Goal: Task Accomplishment & Management: Use online tool/utility

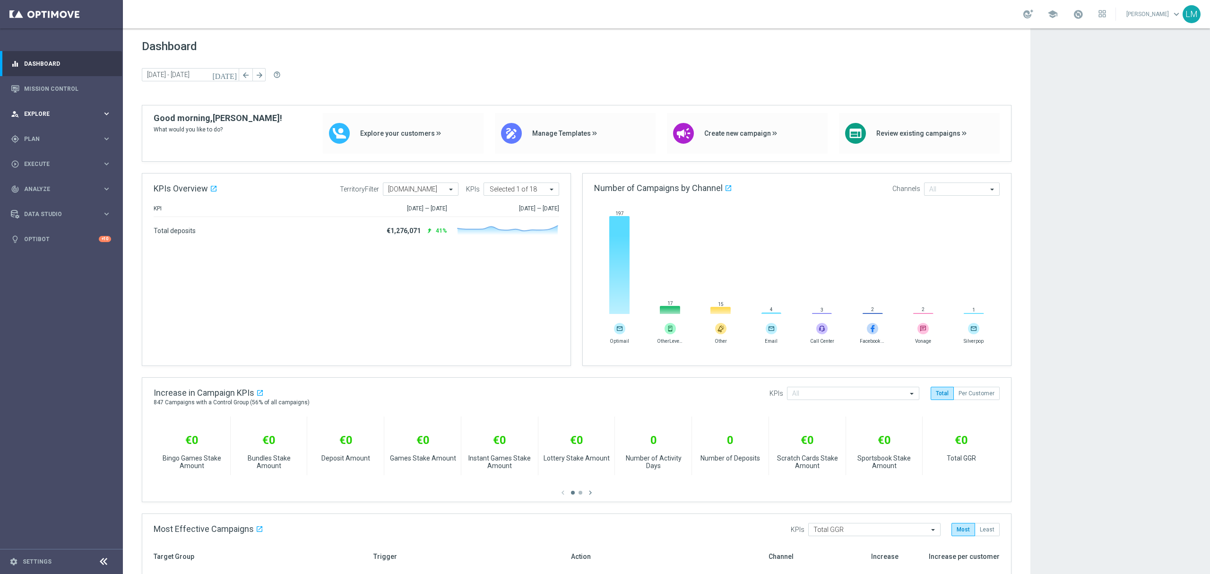
click at [70, 108] on div "person_search Explore keyboard_arrow_right" at bounding box center [61, 113] width 122 height 25
click at [64, 117] on div "person_search Explore" at bounding box center [56, 114] width 91 height 9
click at [61, 113] on span "Explore" at bounding box center [63, 114] width 78 height 6
click at [46, 135] on link "Customer Explorer" at bounding box center [62, 134] width 74 height 8
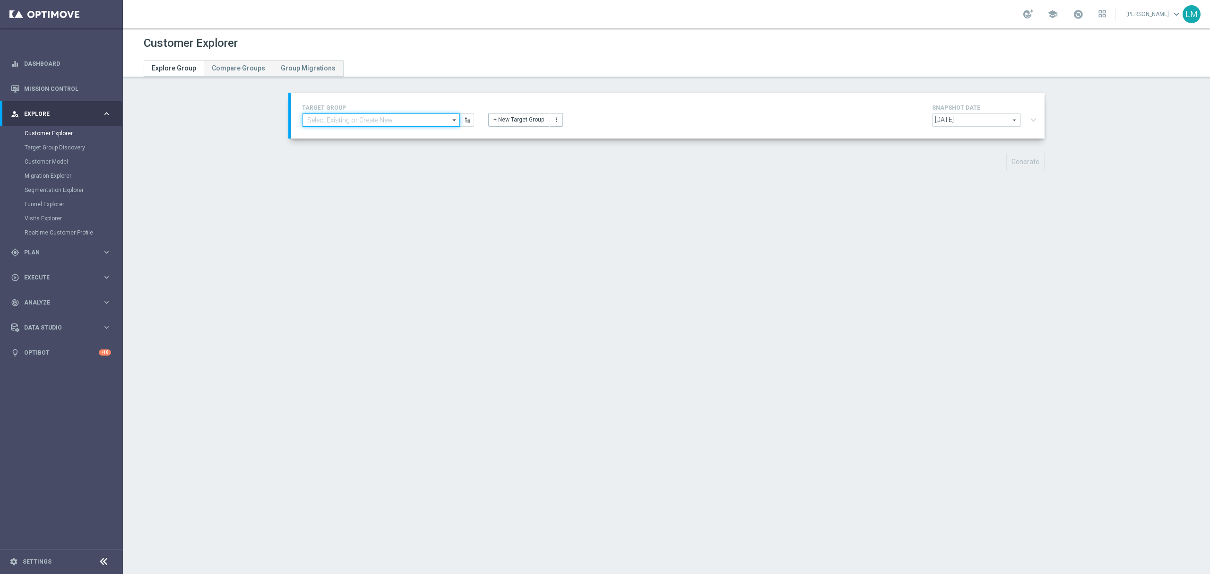
click at [375, 114] on input at bounding box center [381, 119] width 158 height 13
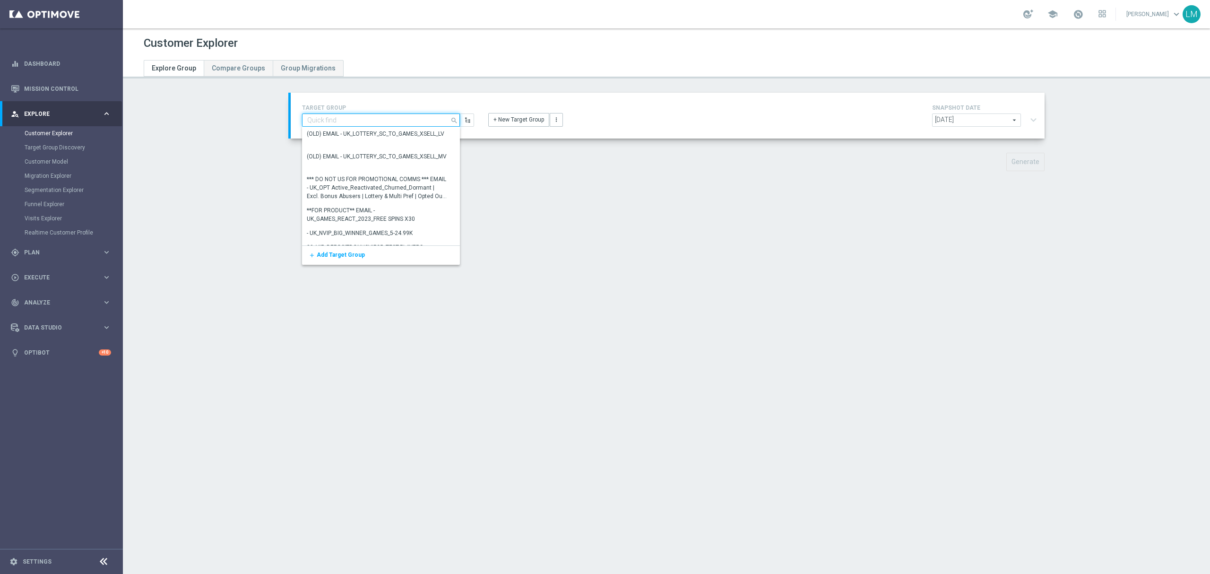
paste input "ZA_TACTICAL_EMAIL_ALL_EX_INC_1"
drag, startPoint x: 375, startPoint y: 114, endPoint x: 369, endPoint y: 125, distance: 12.7
click at [371, 123] on input "ZA_TACTICAL_EMAIL_ALL_EX_INC_1" at bounding box center [381, 119] width 158 height 13
type input "ZA_TACTICAL_EMAIL_ALL_EX_INC_1"
click at [367, 129] on div "ZA_TACTICAL_EMAIL_ALL_EX_INC_1" at bounding box center [377, 133] width 150 height 13
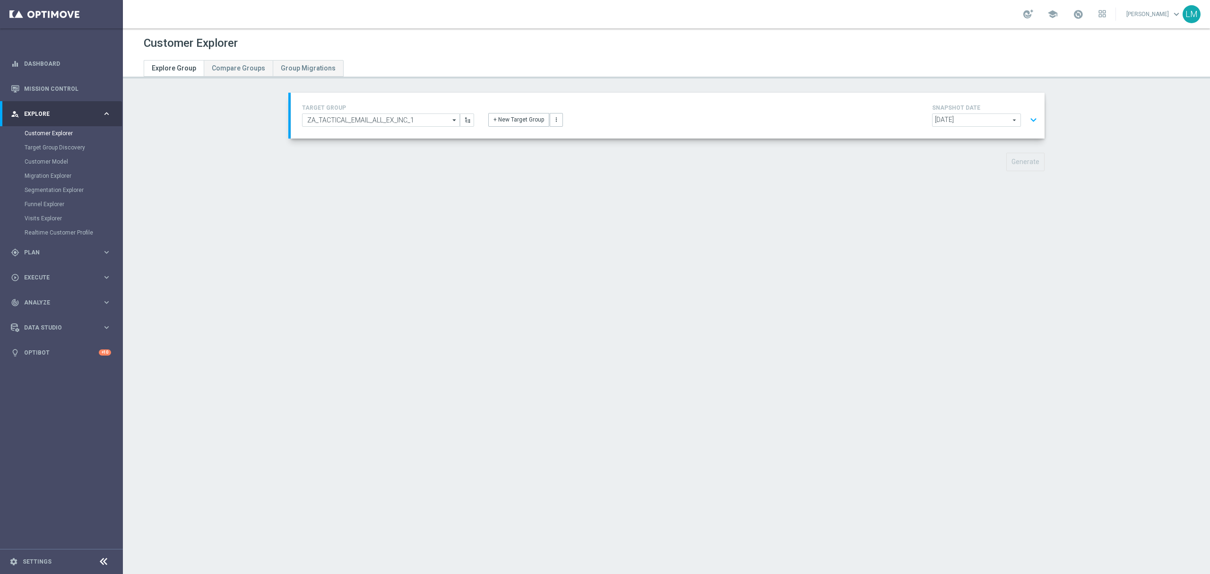
click at [1028, 114] on button "expand_more" at bounding box center [1034, 120] width 14 height 18
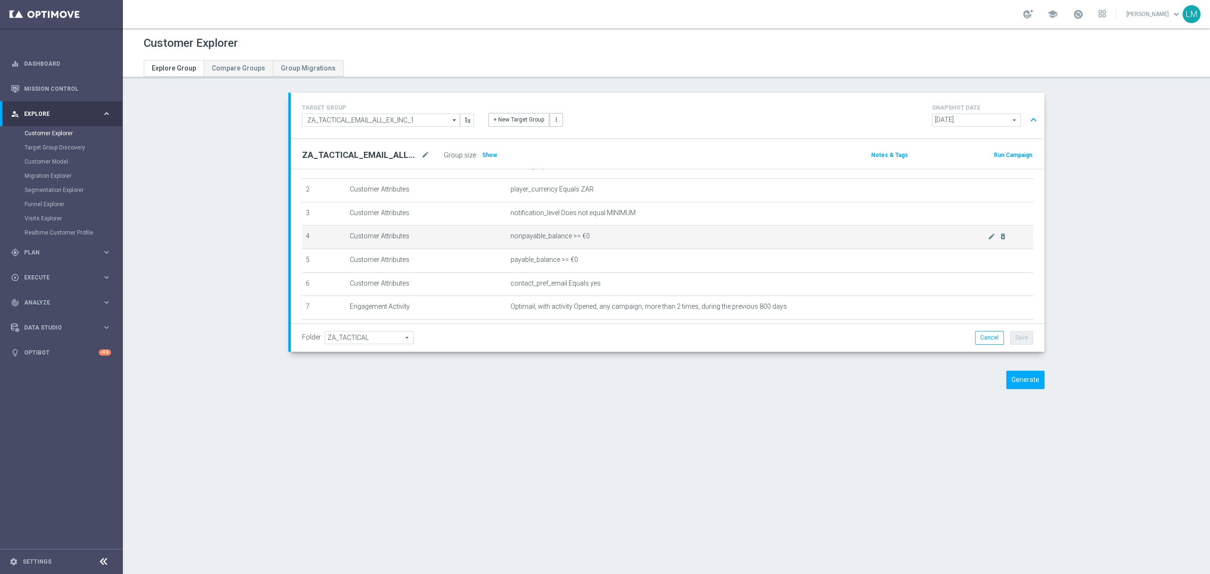
scroll to position [148, 0]
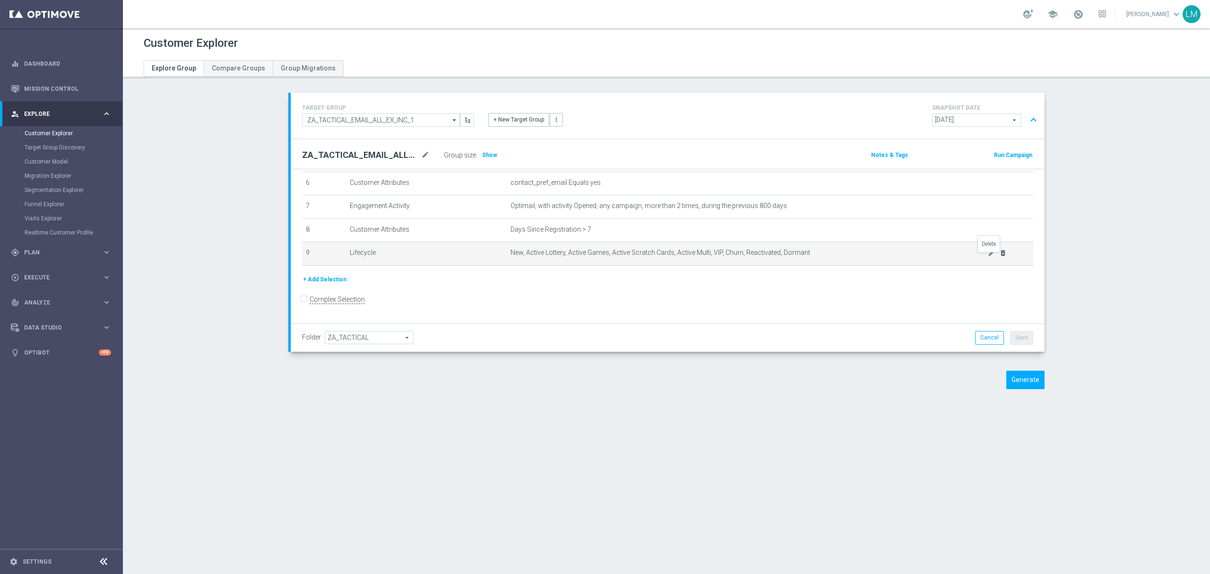
click at [1000, 255] on icon "delete_forever" at bounding box center [1004, 253] width 8 height 8
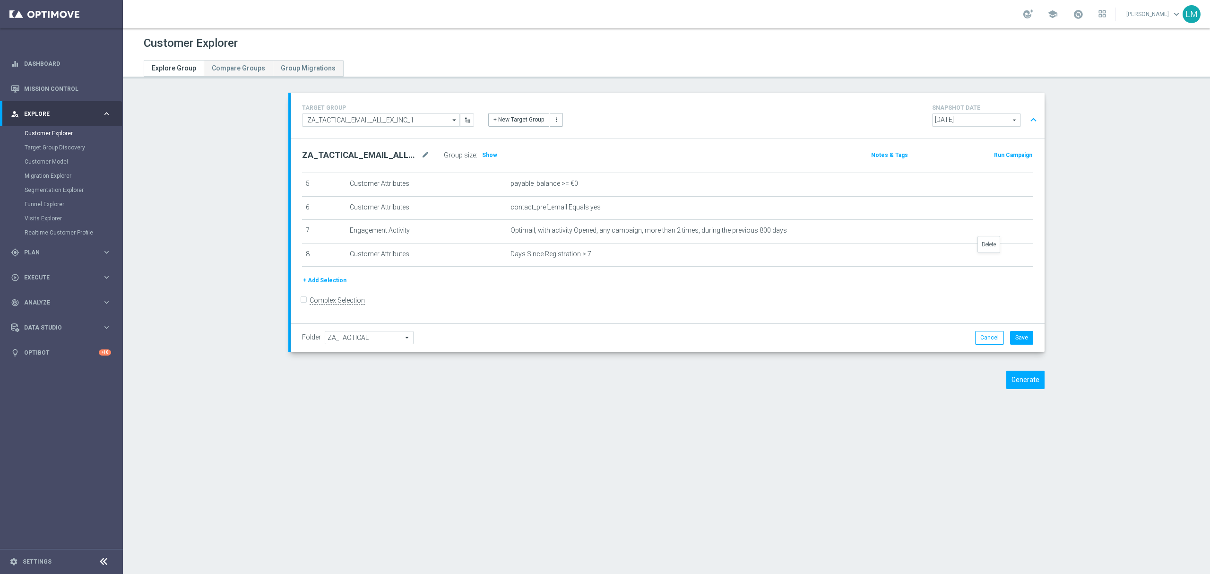
click at [0, 0] on icon "delete_forever" at bounding box center [0, 0] width 0 height 0
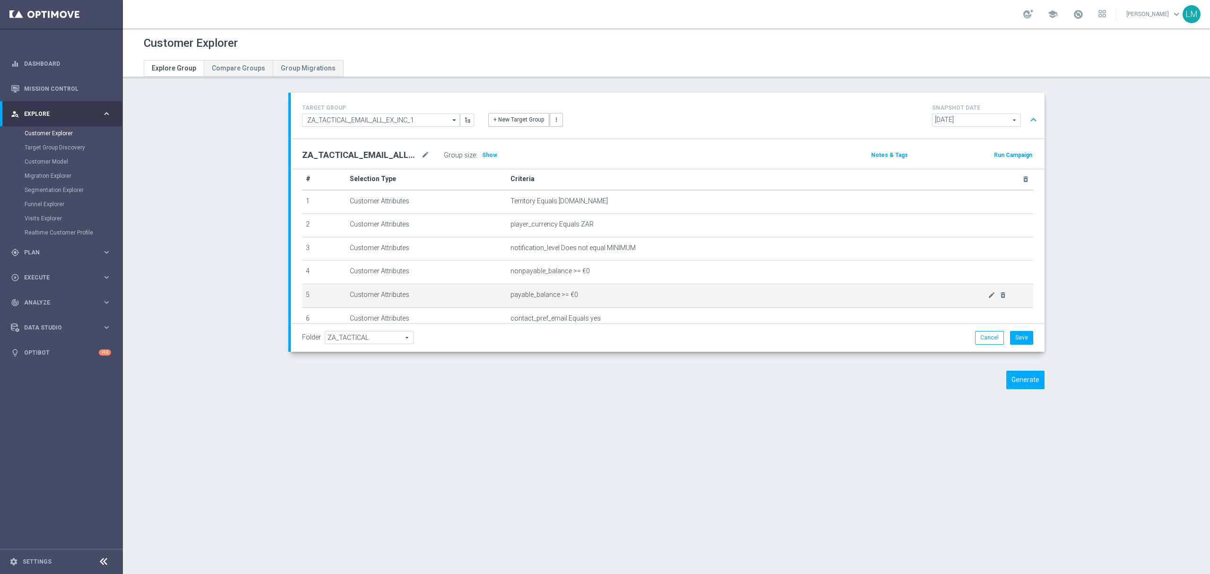
scroll to position [76, 0]
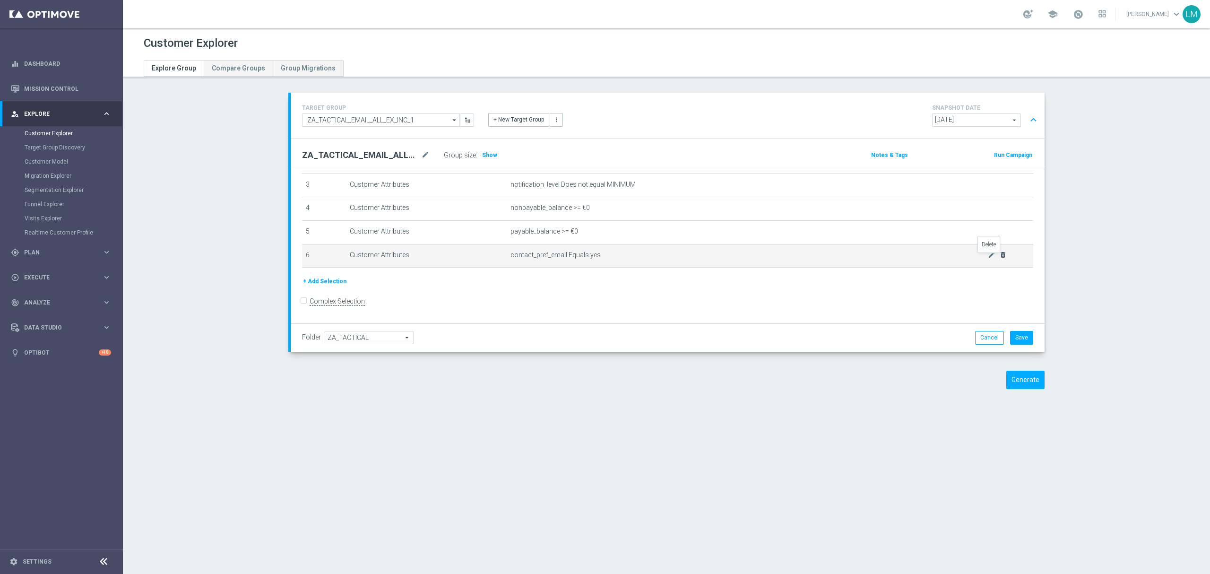
click at [1000, 259] on icon "delete_forever" at bounding box center [1004, 255] width 8 height 8
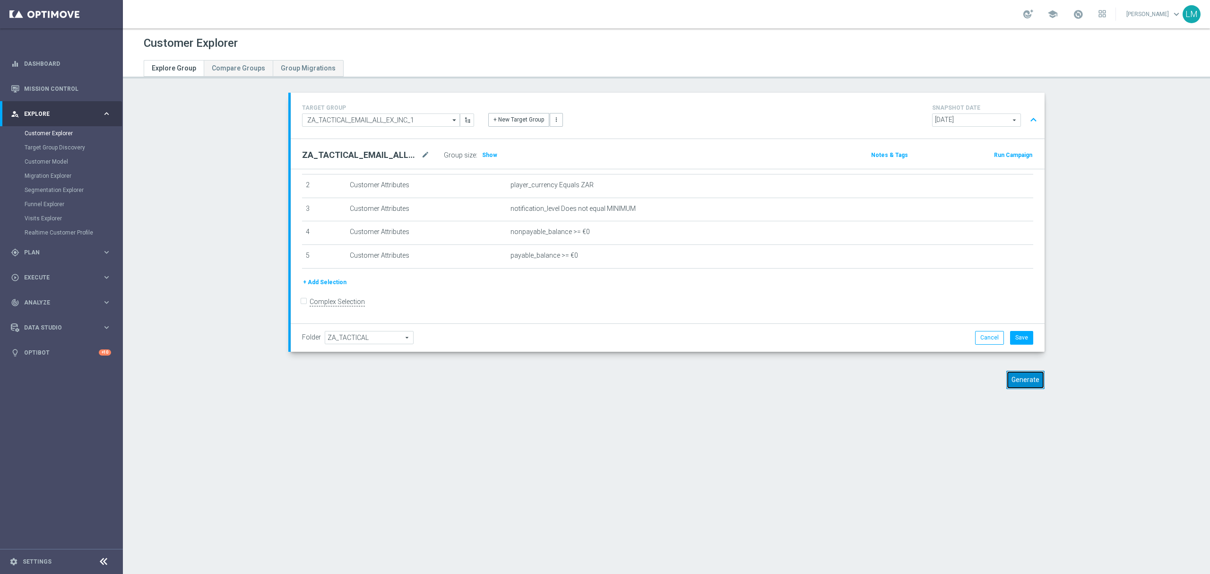
click at [1020, 379] on button "Generate" at bounding box center [1026, 380] width 38 height 18
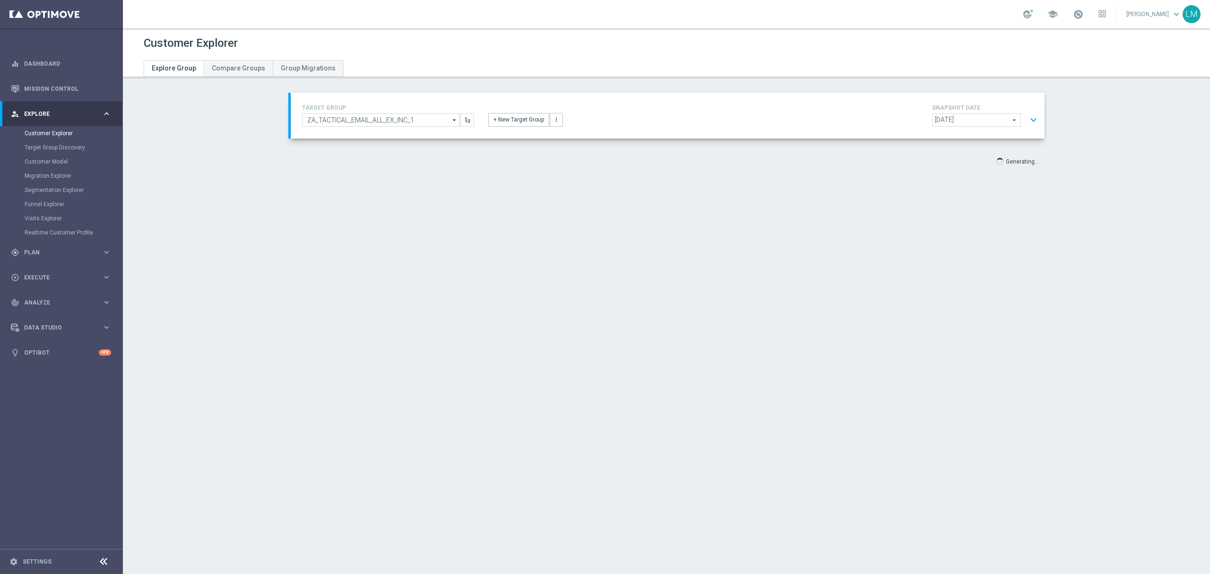
click at [1030, 126] on button "expand_more" at bounding box center [1034, 120] width 14 height 18
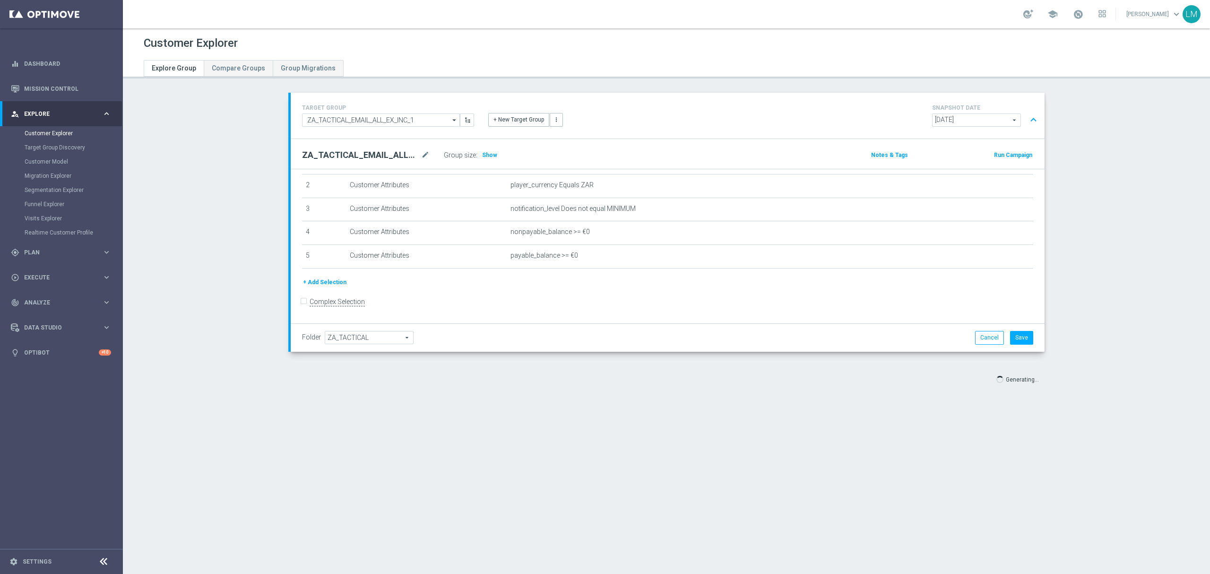
click at [329, 287] on button "+ Add Selection" at bounding box center [324, 282] width 45 height 10
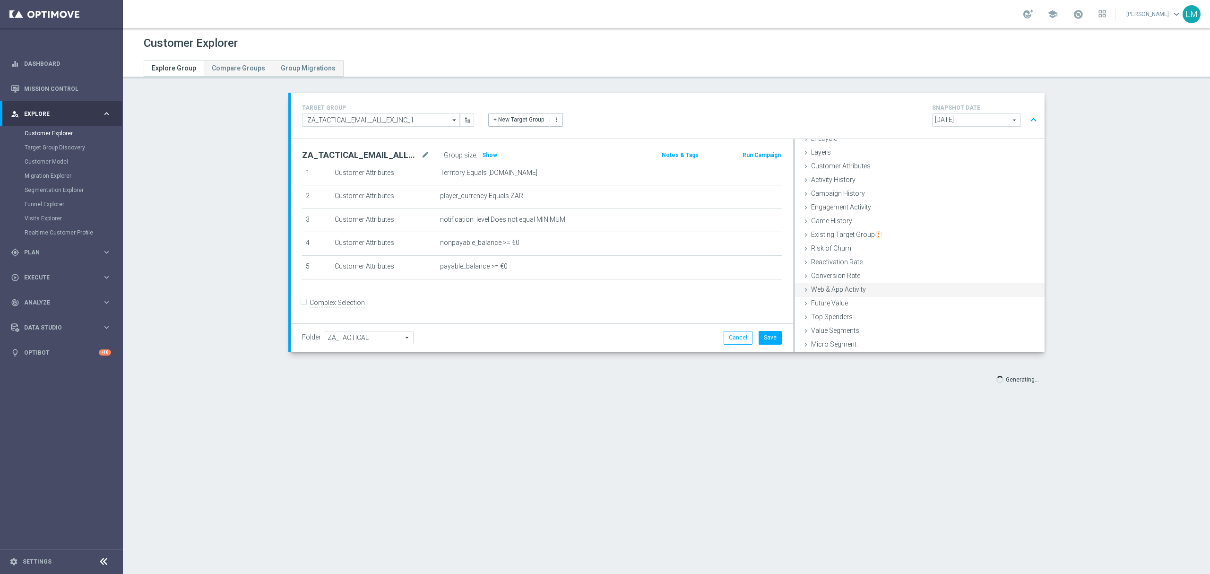
scroll to position [38, 0]
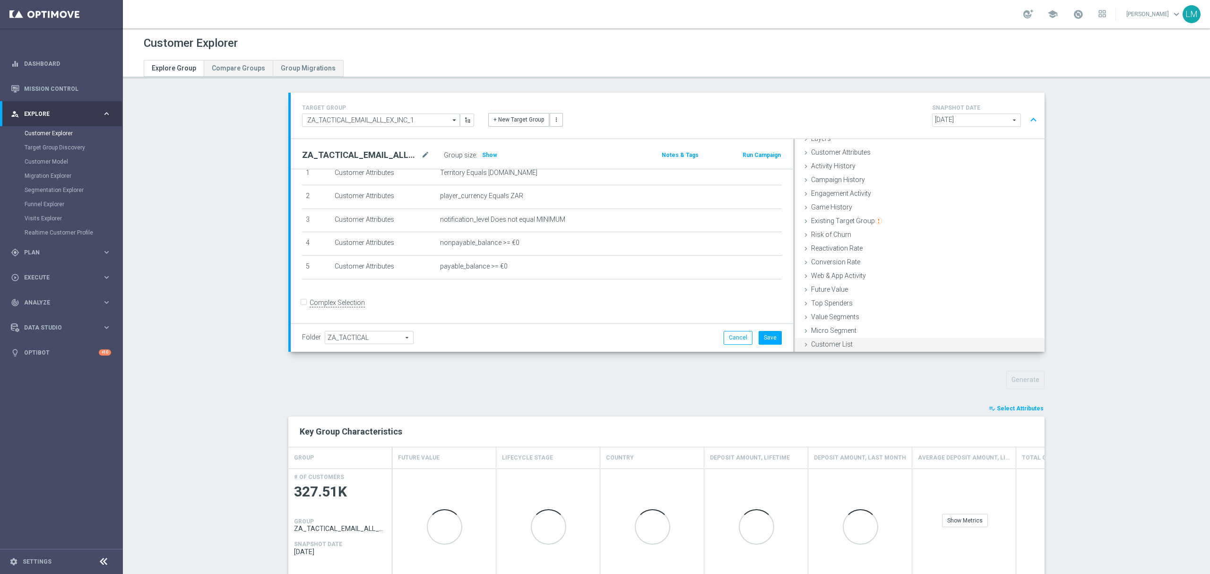
click at [833, 343] on span "Customer List" at bounding box center [832, 344] width 42 height 8
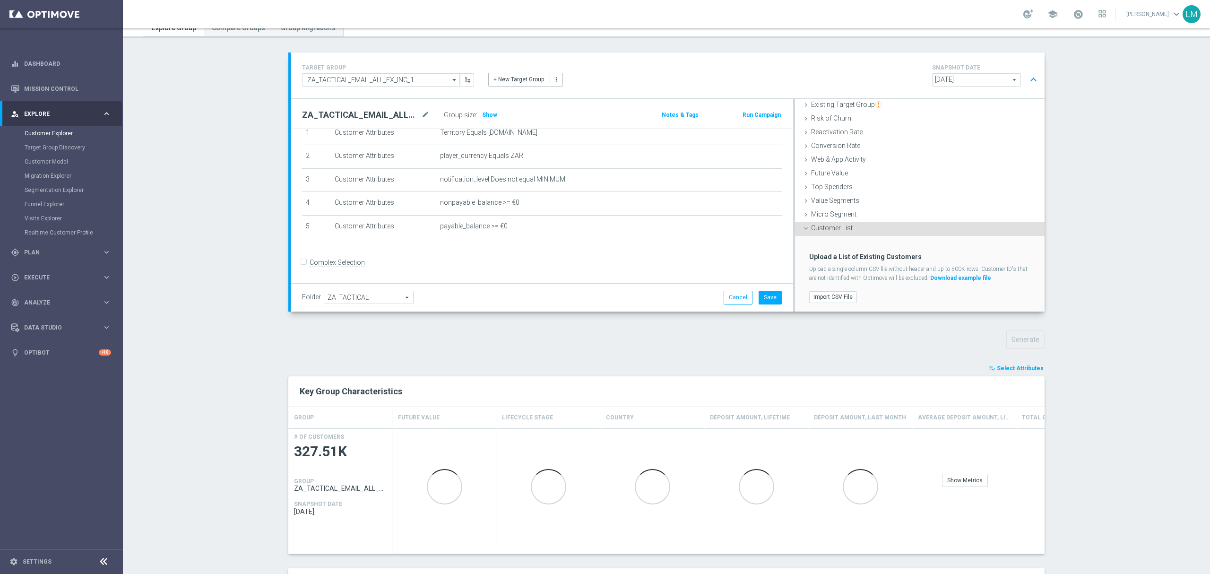
scroll to position [63, 0]
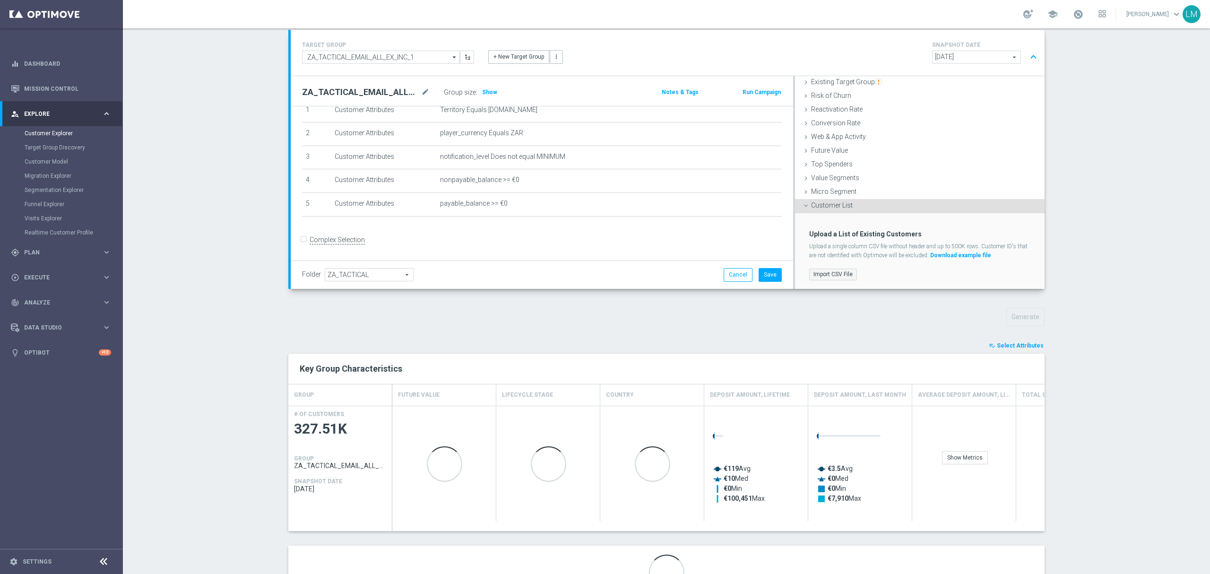
click at [830, 278] on label "Import CSV File" at bounding box center [833, 275] width 48 height 12
click at [0, 0] on input "Import CSV File" at bounding box center [0, 0] width 0 height 0
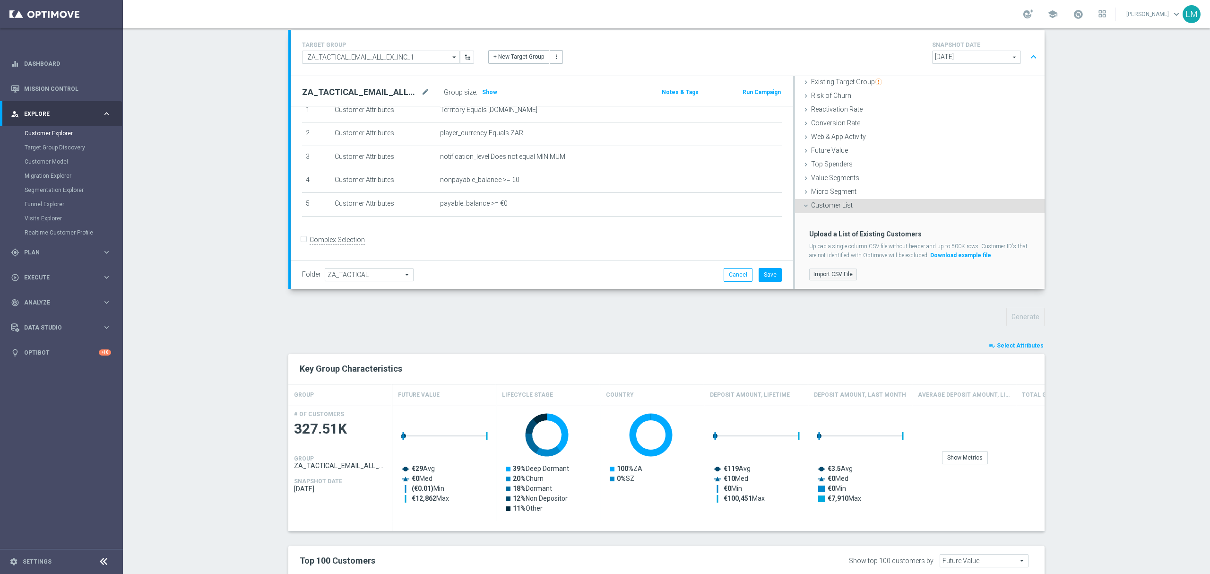
click at [835, 274] on label "Import CSV File" at bounding box center [833, 275] width 48 height 12
click at [0, 0] on input "Import CSV File" at bounding box center [0, 0] width 0 height 0
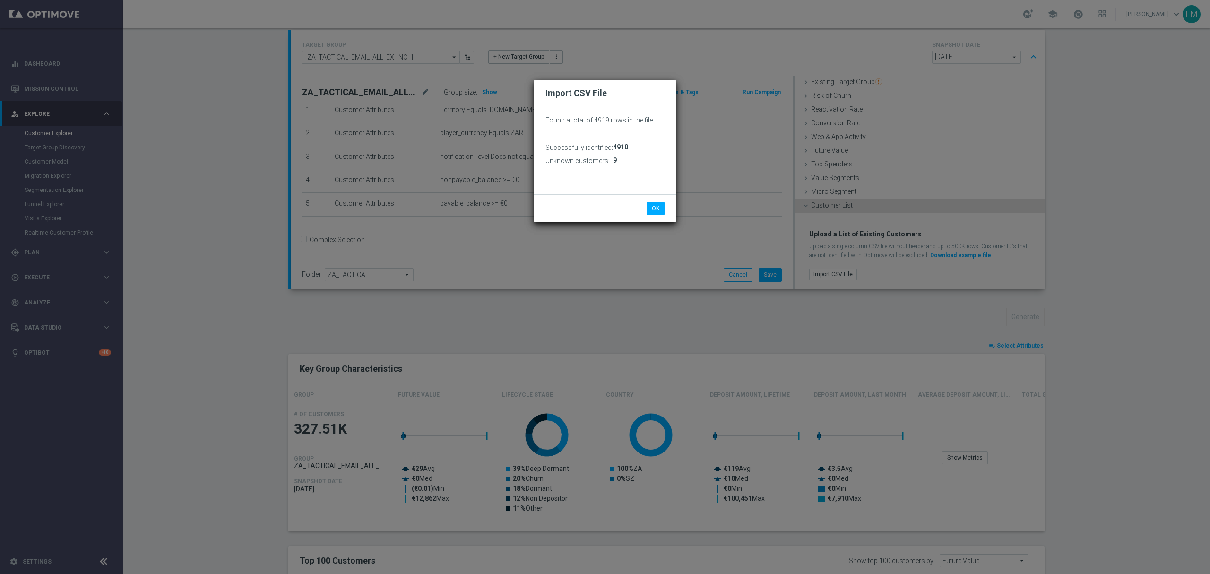
click at [659, 218] on div "OK Cancel" at bounding box center [605, 208] width 142 height 28
click at [661, 212] on button "OK" at bounding box center [656, 208] width 18 height 13
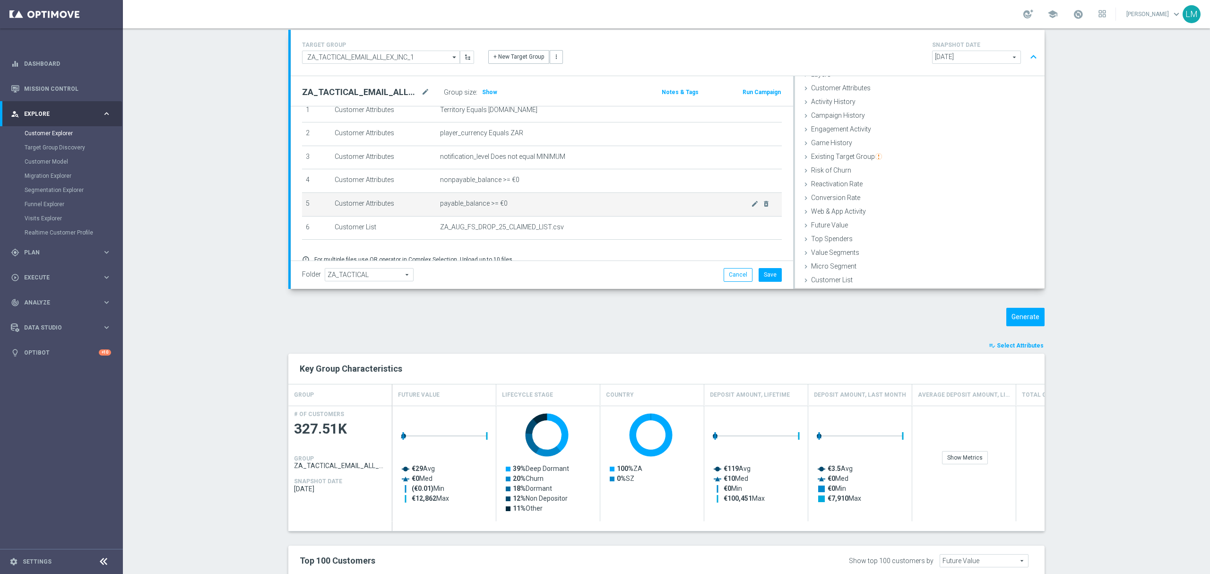
scroll to position [38, 0]
click at [1021, 320] on button "Generate" at bounding box center [1026, 317] width 38 height 18
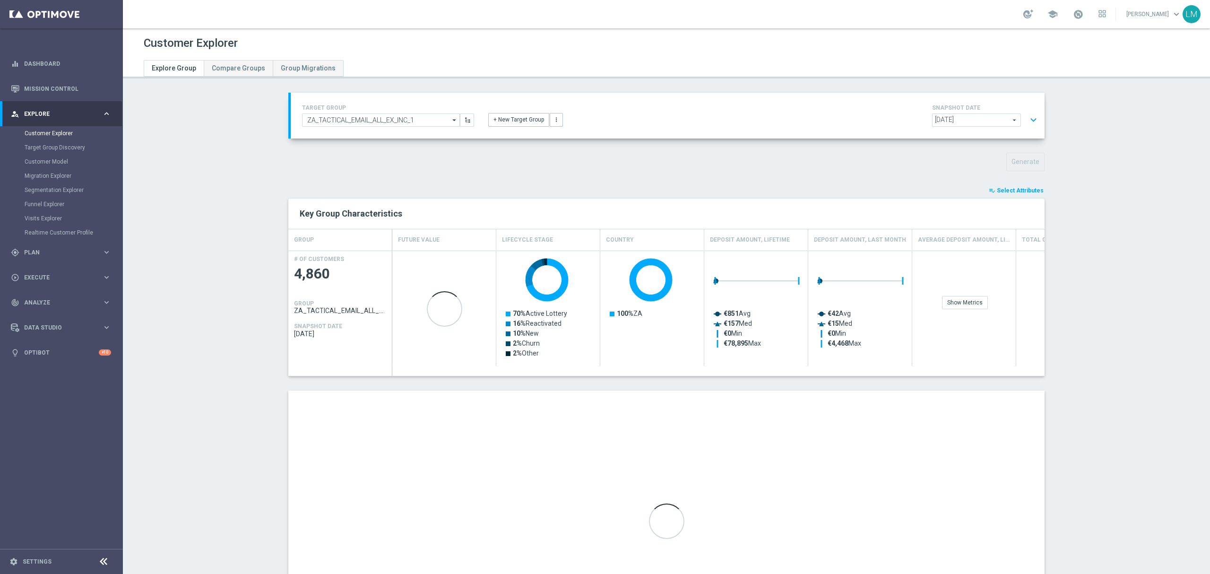
click at [1027, 120] on button "expand_more" at bounding box center [1034, 120] width 14 height 18
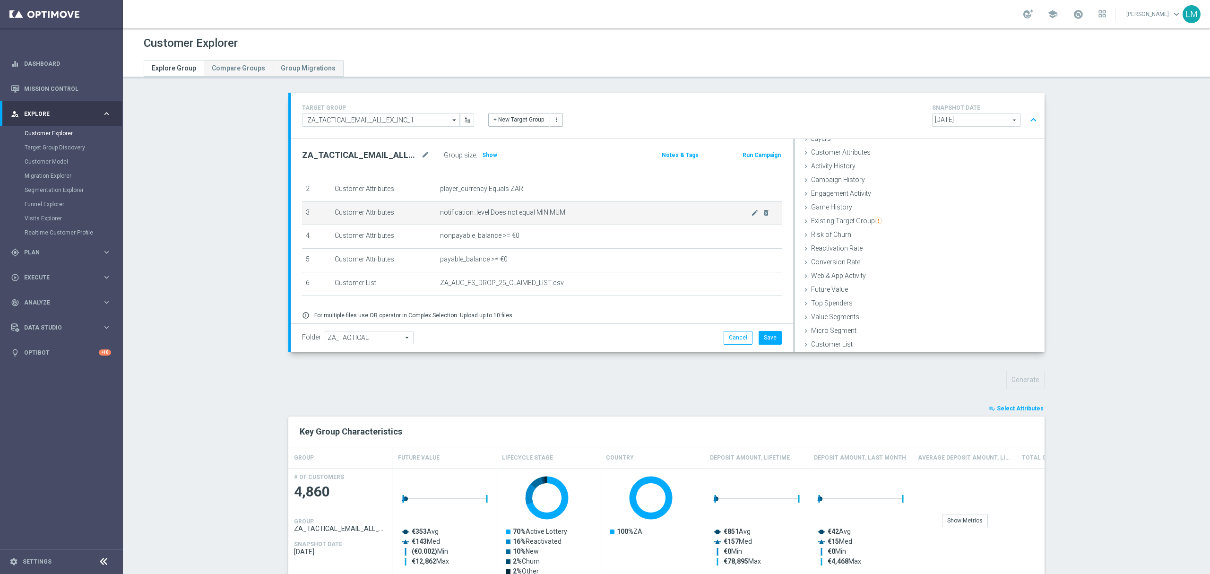
scroll to position [17, 0]
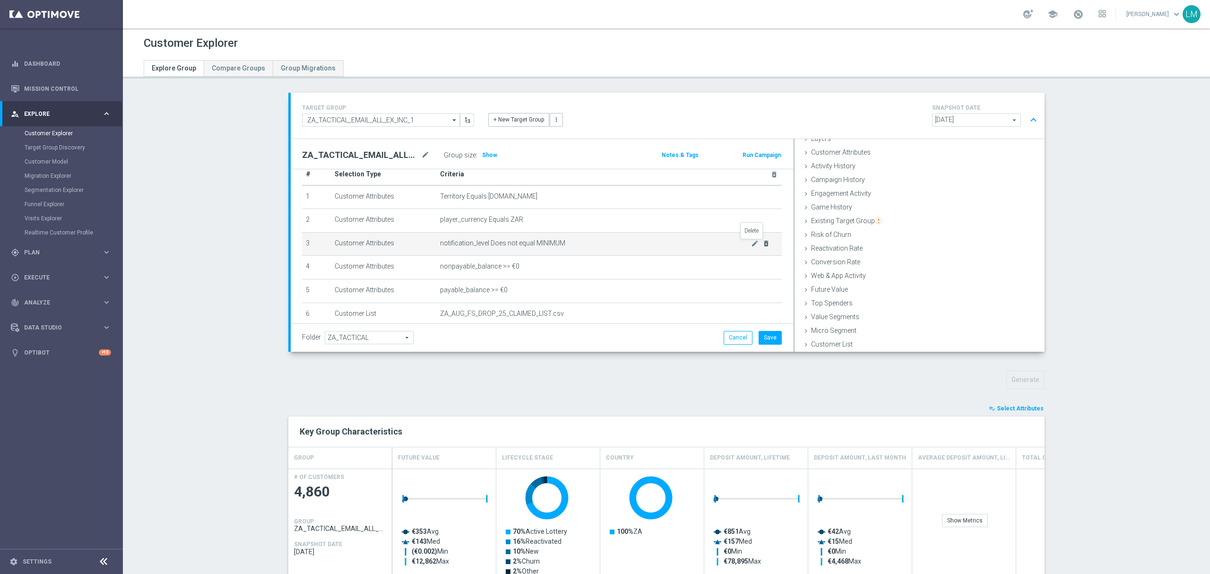
click at [763, 244] on icon "delete_forever" at bounding box center [767, 244] width 8 height 8
click at [1027, 381] on button "Generate" at bounding box center [1026, 380] width 38 height 18
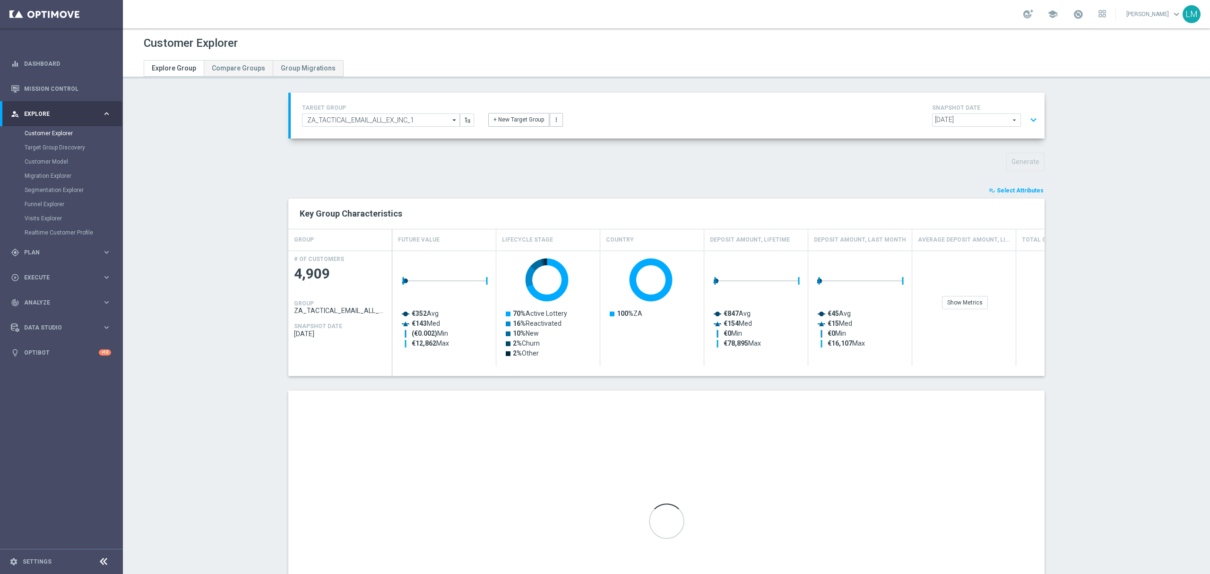
click at [1033, 127] on button "expand_more" at bounding box center [1034, 120] width 14 height 18
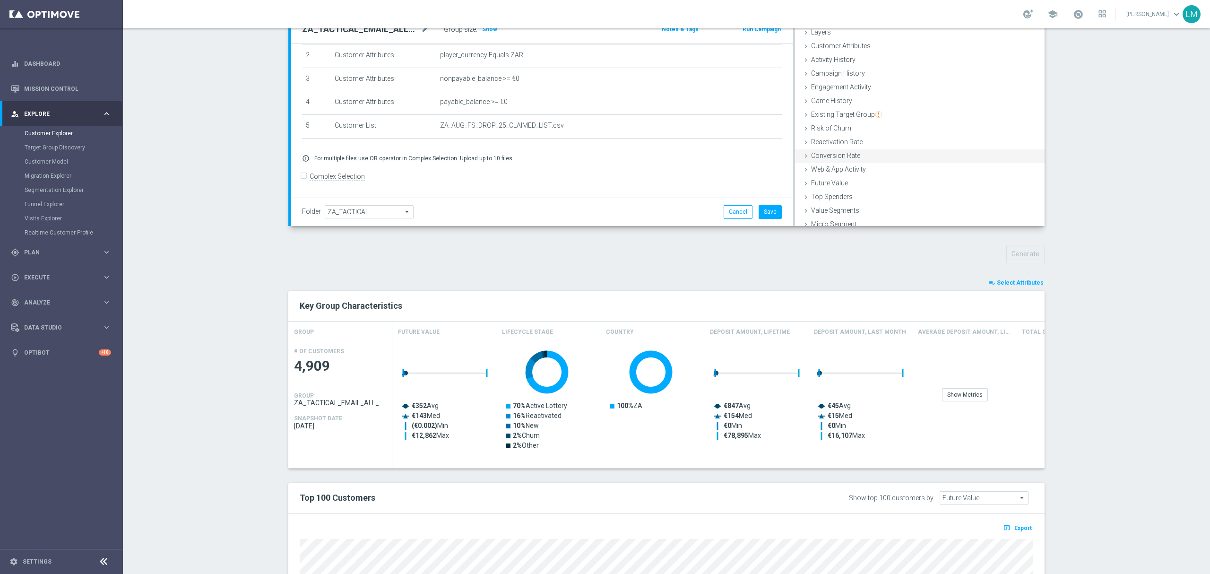
scroll to position [0, 0]
click at [866, 70] on div "Customer Attributes done" at bounding box center [920, 66] width 250 height 14
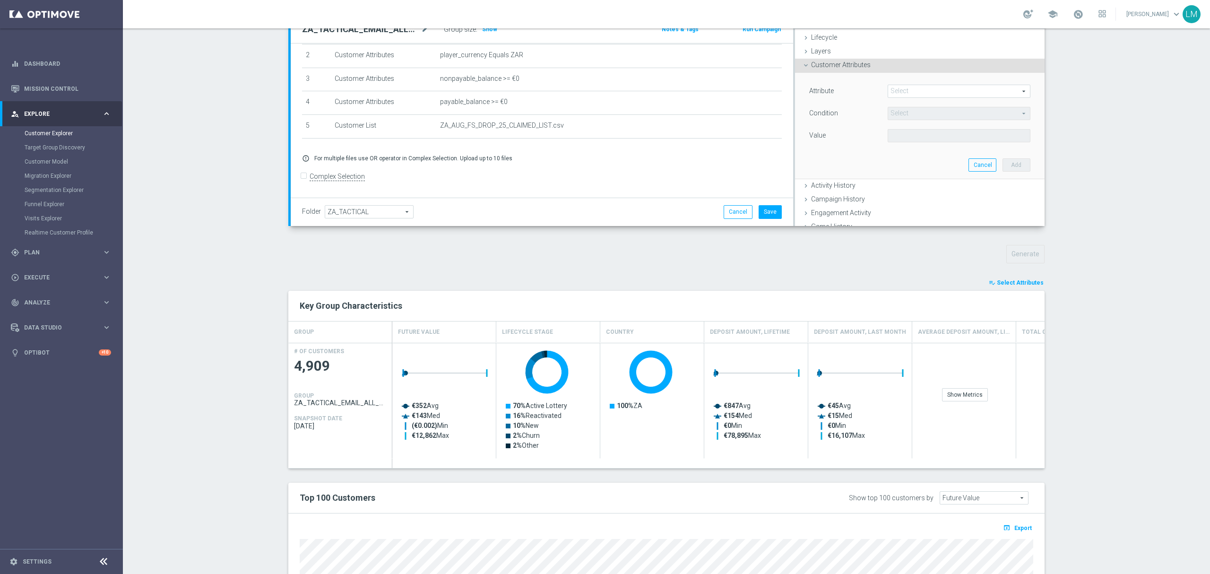
click at [895, 99] on div "Attribute Select arrow_drop_down search" at bounding box center [919, 92] width 235 height 15
click at [896, 95] on span at bounding box center [959, 91] width 142 height 12
click at [883, 66] on div "Customer Attributes done" at bounding box center [920, 66] width 250 height 14
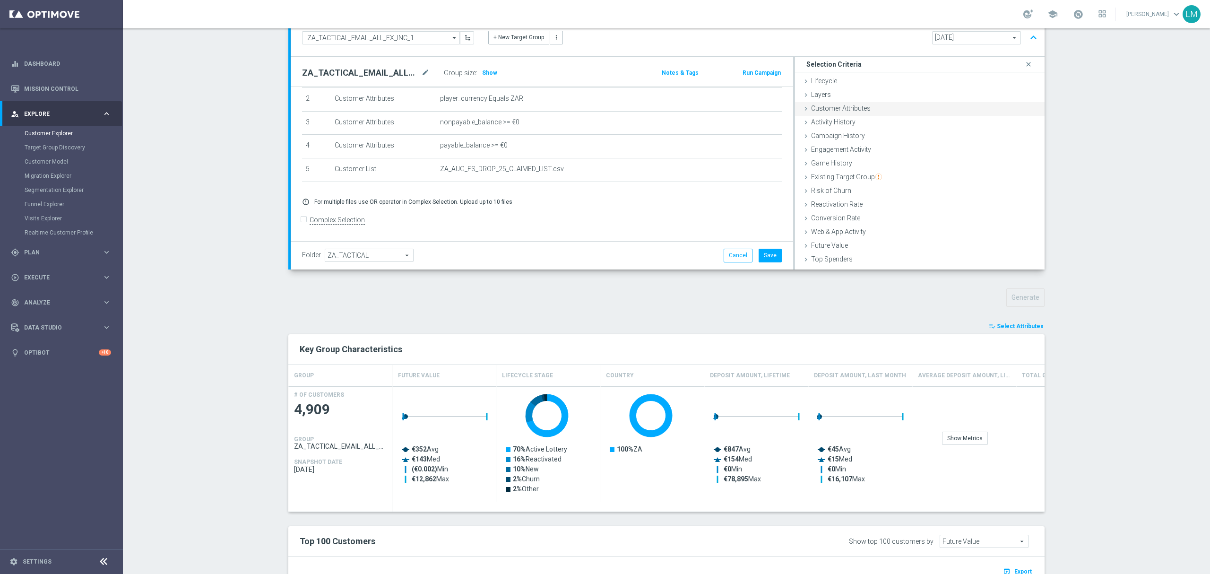
scroll to position [63, 0]
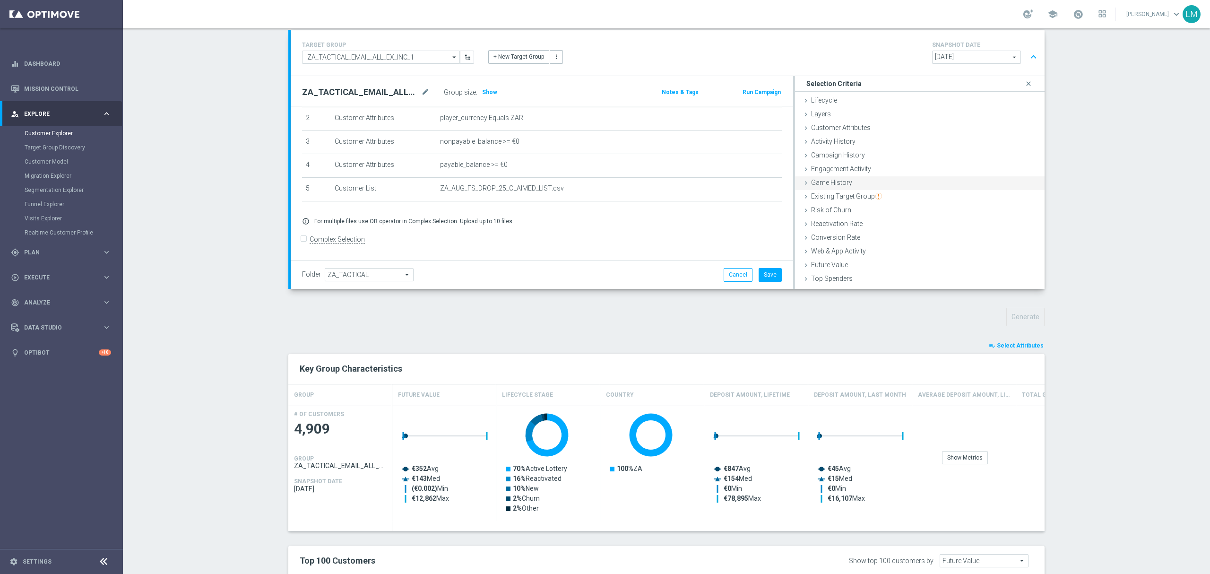
click at [827, 182] on span "Game History" at bounding box center [831, 183] width 41 height 8
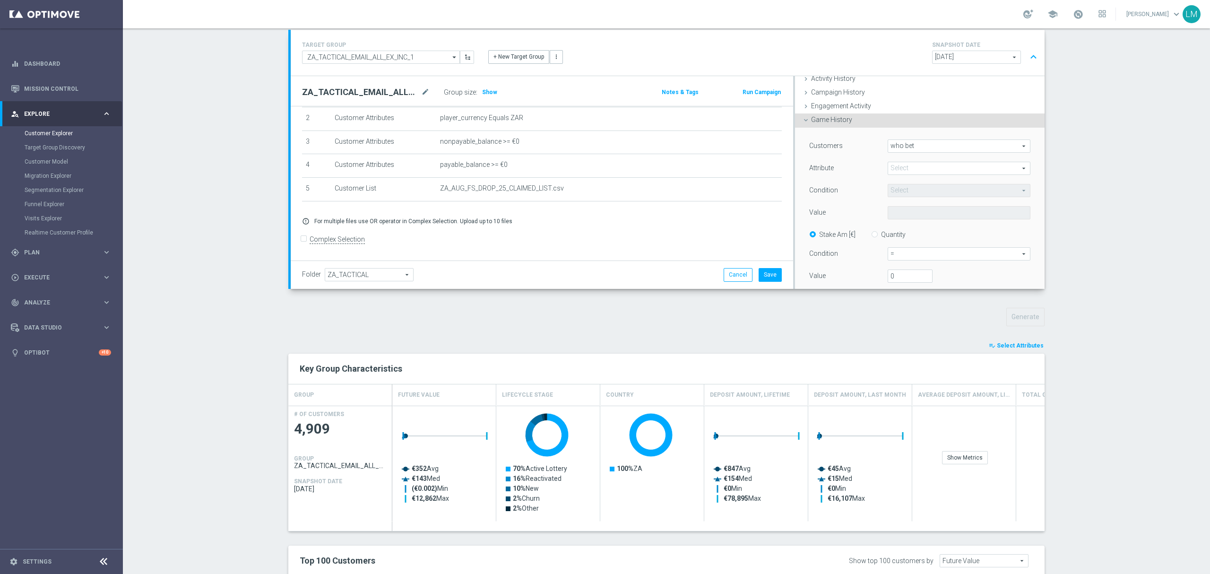
click at [926, 142] on span "who bet" at bounding box center [959, 146] width 142 height 12
click at [916, 167] on span at bounding box center [959, 168] width 142 height 12
click at [901, 185] on span "Product" at bounding box center [959, 183] width 133 height 8
type input "Product"
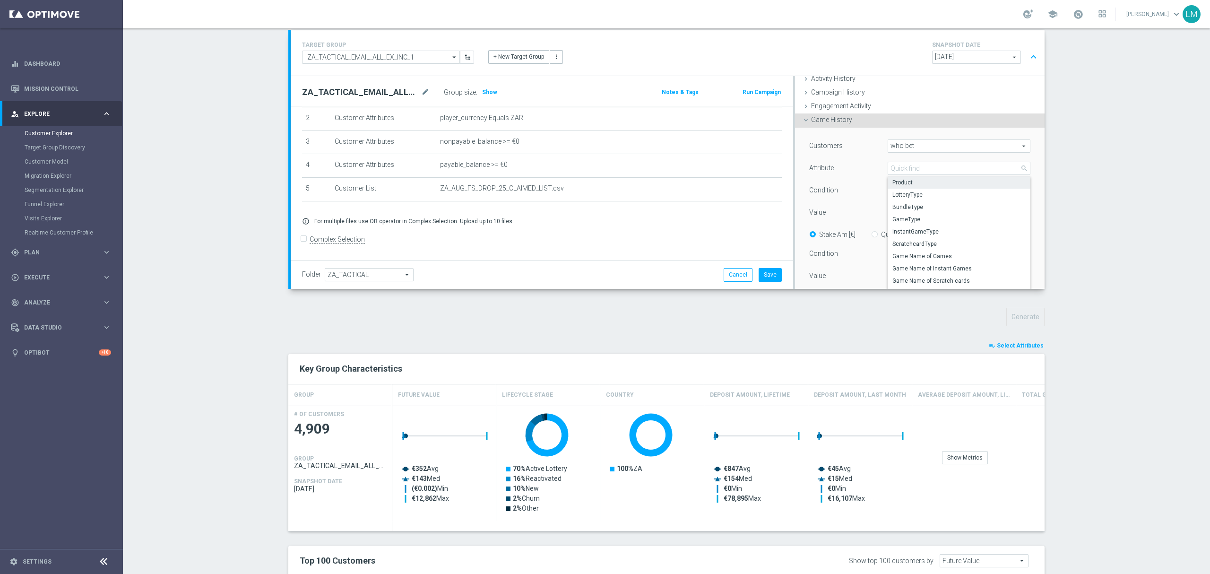
type input "Equals"
click at [892, 217] on span at bounding box center [959, 213] width 142 height 12
click at [896, 247] on label "Games" at bounding box center [959, 251] width 143 height 12
type input "Games"
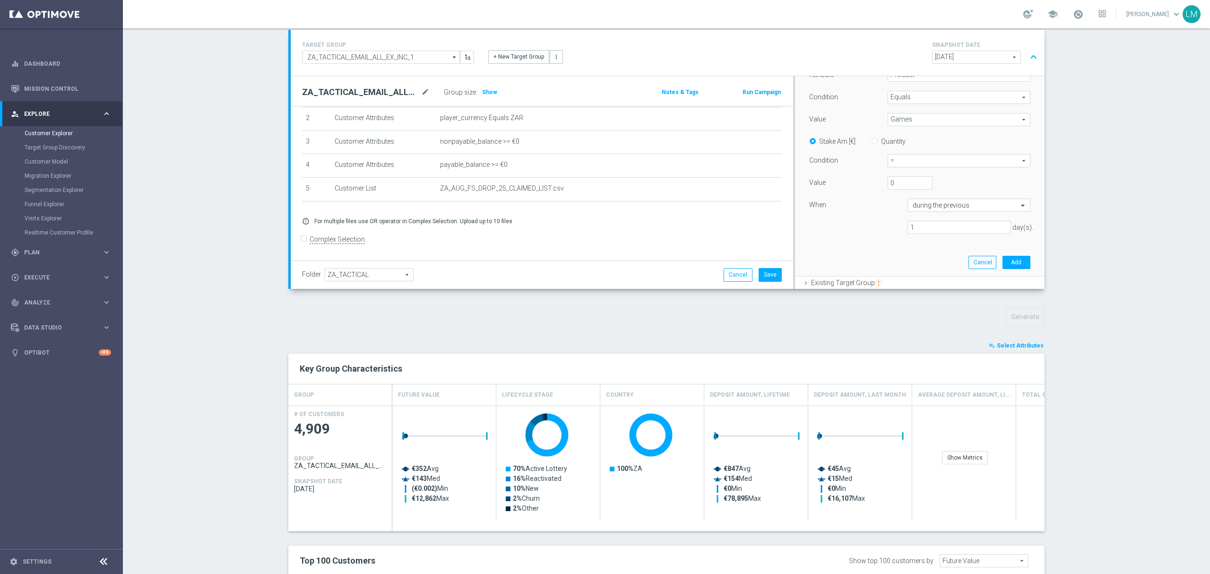
scroll to position [126, 0]
click at [908, 105] on span "Product" at bounding box center [959, 105] width 142 height 12
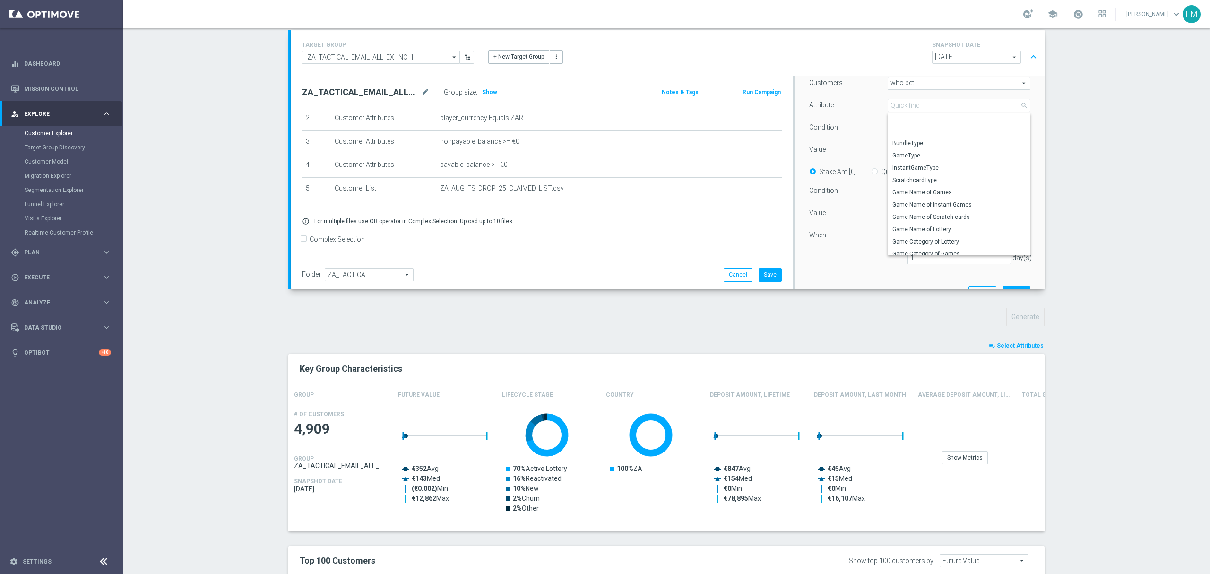
scroll to position [62, 0]
click at [936, 191] on span "Game Category of Games" at bounding box center [959, 190] width 133 height 8
type input "Game Category of Games"
click at [919, 148] on span "Games" at bounding box center [959, 150] width 142 height 12
click at [912, 199] on span "Slots" at bounding box center [959, 201] width 133 height 8
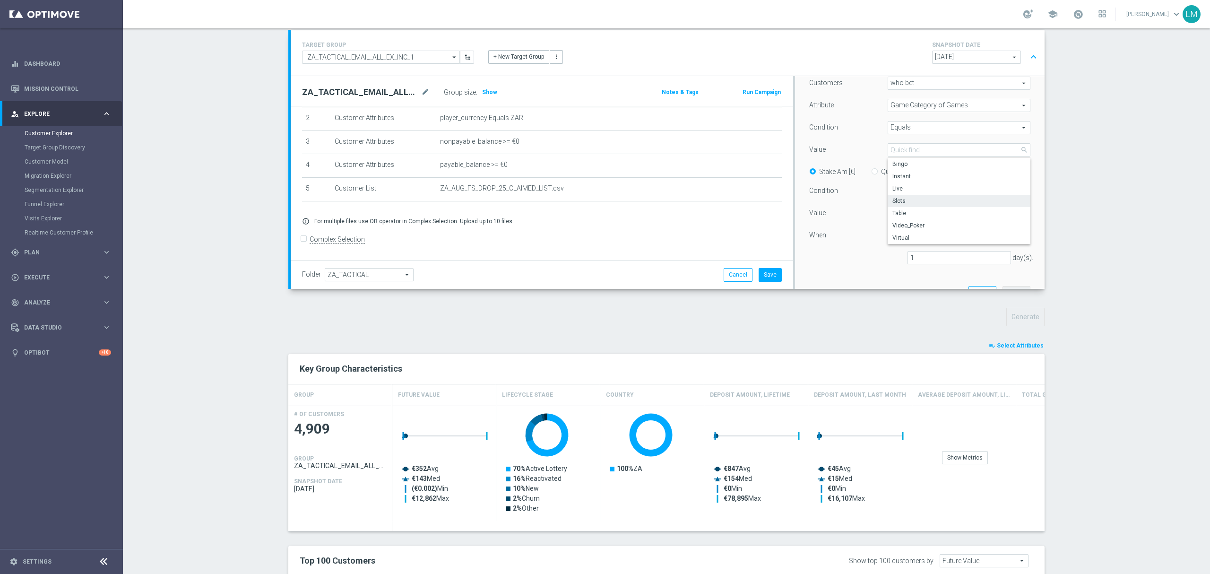
type input "Slots"
click at [897, 193] on span "=" at bounding box center [959, 191] width 142 height 12
click at [899, 230] on span ">" at bounding box center [959, 230] width 132 height 8
type input ">"
drag, startPoint x: 896, startPoint y: 209, endPoint x: 864, endPoint y: 200, distance: 33.5
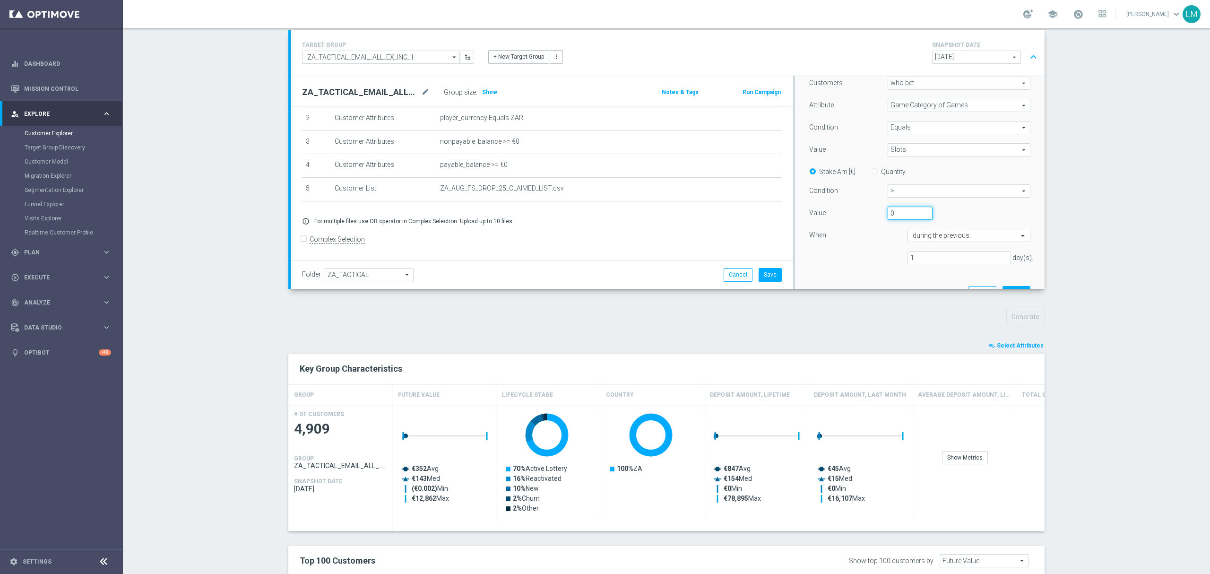
click at [867, 203] on div "Customers who bet who bet arrow_drop_down search Attribute Game Category of Gam…" at bounding box center [919, 174] width 221 height 195
type input "1"
type input "2"
click at [889, 251] on div at bounding box center [851, 251] width 98 height 0
click at [929, 239] on input "text" at bounding box center [960, 236] width 94 height 9
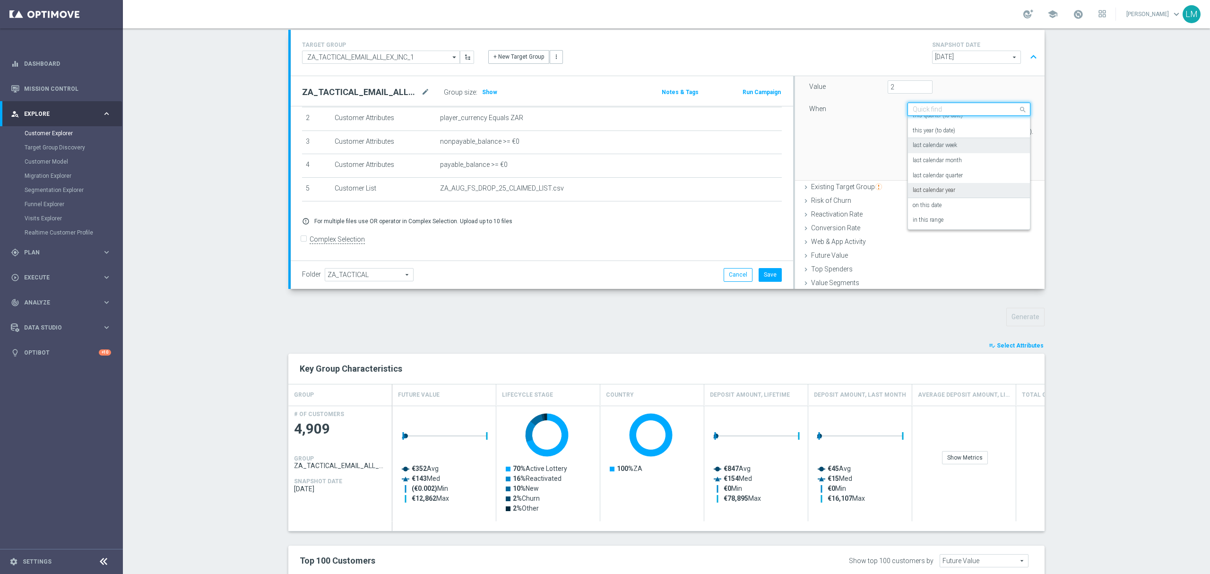
scroll to position [68, 0]
click at [950, 209] on div "on this date" at bounding box center [969, 204] width 113 height 15
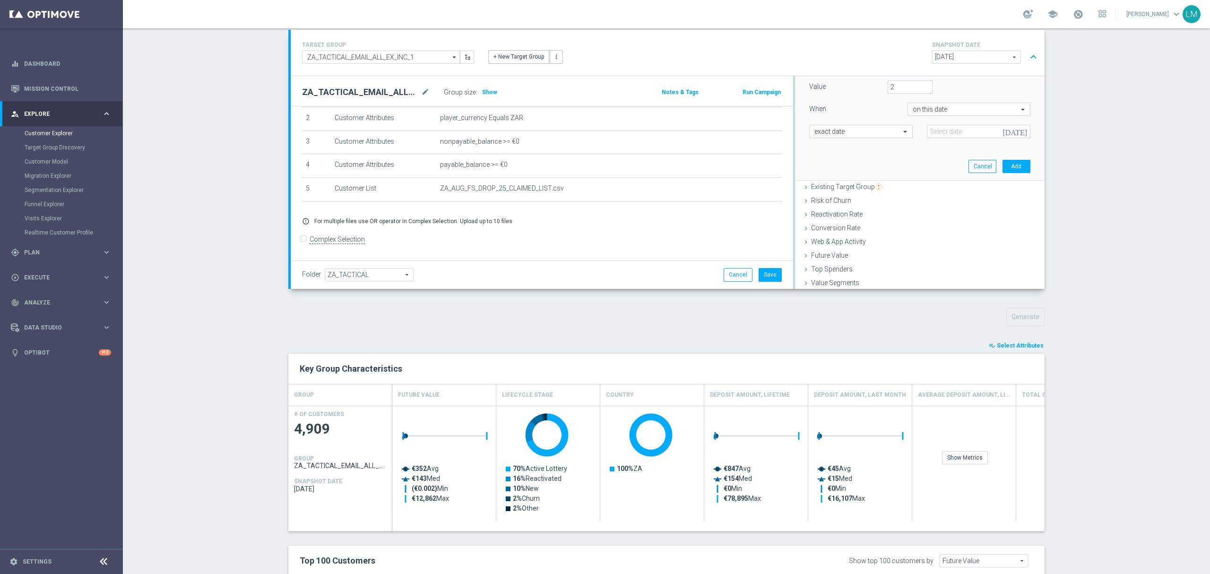
click at [928, 114] on div "on this date" at bounding box center [969, 109] width 123 height 13
click at [861, 142] on div "Customers who bet who bet arrow_drop_down search Attribute Game Category of Gam…" at bounding box center [919, 47] width 221 height 195
click at [857, 135] on input "text" at bounding box center [852, 132] width 74 height 9
click at [850, 162] on div "since this date" at bounding box center [861, 160] width 93 height 15
click at [1009, 131] on icon "[DATE]" at bounding box center [1017, 130] width 28 height 10
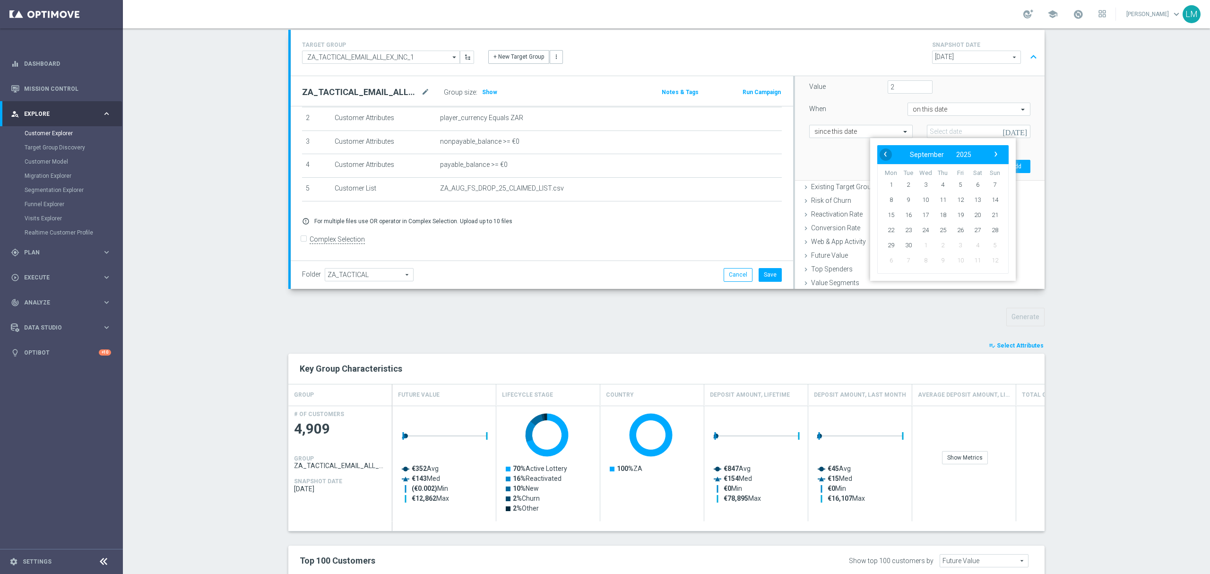
click at [882, 150] on span "‹" at bounding box center [885, 154] width 12 height 12
click at [895, 248] on span "25" at bounding box center [891, 245] width 15 height 15
type input "[DATE]"
click at [1003, 165] on button "Add" at bounding box center [1017, 166] width 28 height 13
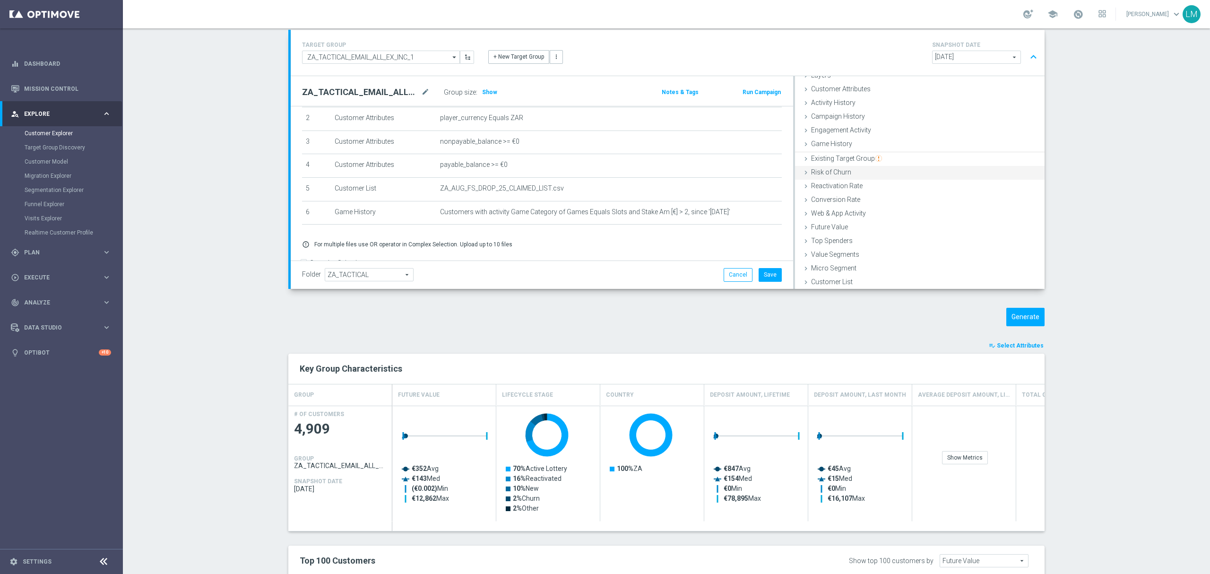
scroll to position [38, 0]
click at [1014, 314] on button "Generate" at bounding box center [1026, 317] width 38 height 18
